Goal: Find specific page/section: Find specific page/section

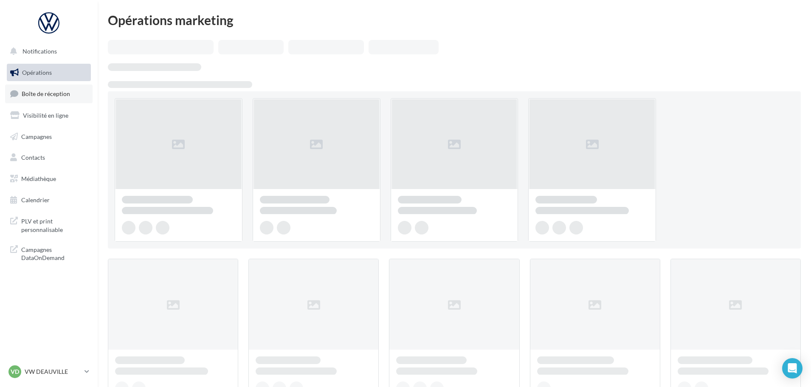
click at [76, 95] on link "Boîte de réception" at bounding box center [48, 93] width 87 height 18
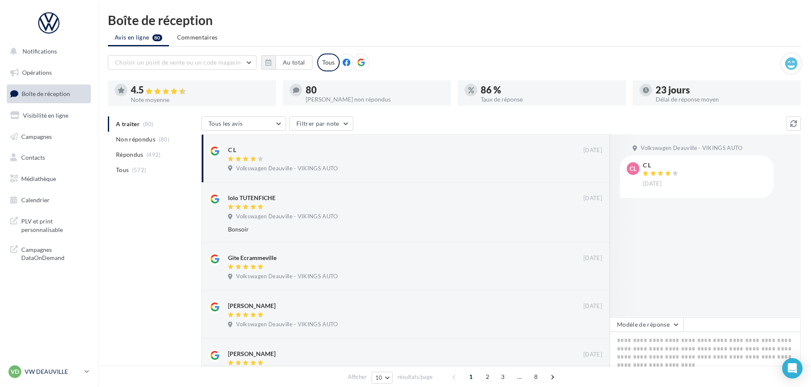
click at [63, 375] on p "VW DEAUVILLE" at bounding box center [53, 371] width 56 height 8
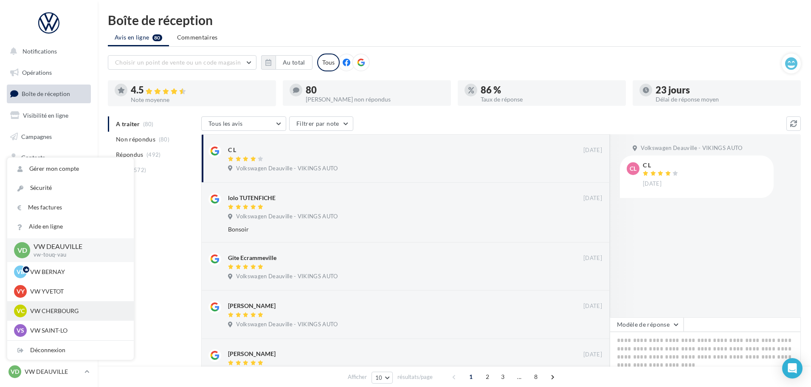
scroll to position [42, 0]
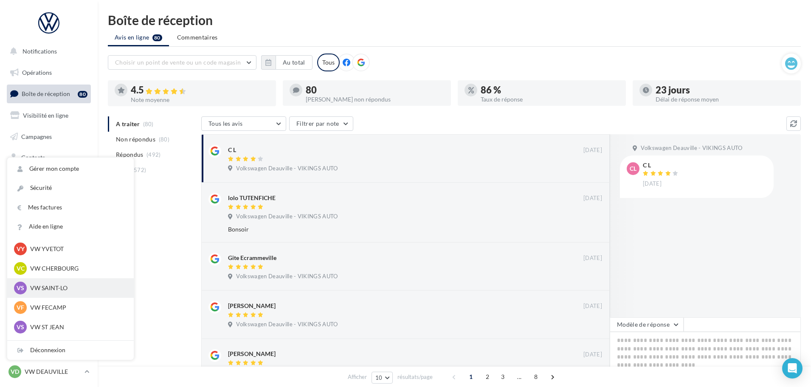
click at [59, 288] on p "VW SAINT-LO" at bounding box center [76, 288] width 93 height 8
